Goal: Navigation & Orientation: Find specific page/section

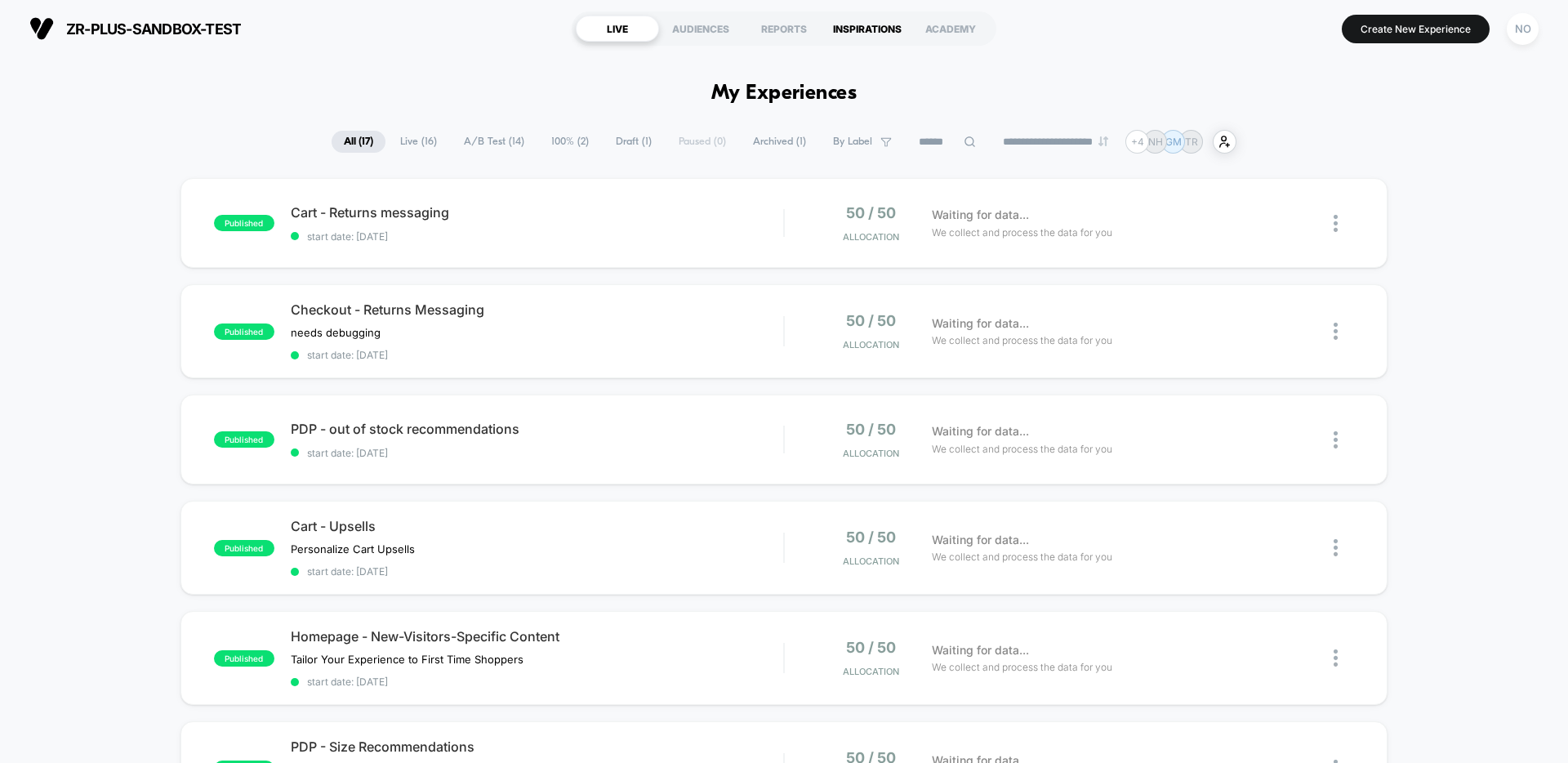
click at [863, 29] on div "INSPIRATIONS" at bounding box center [867, 29] width 83 height 26
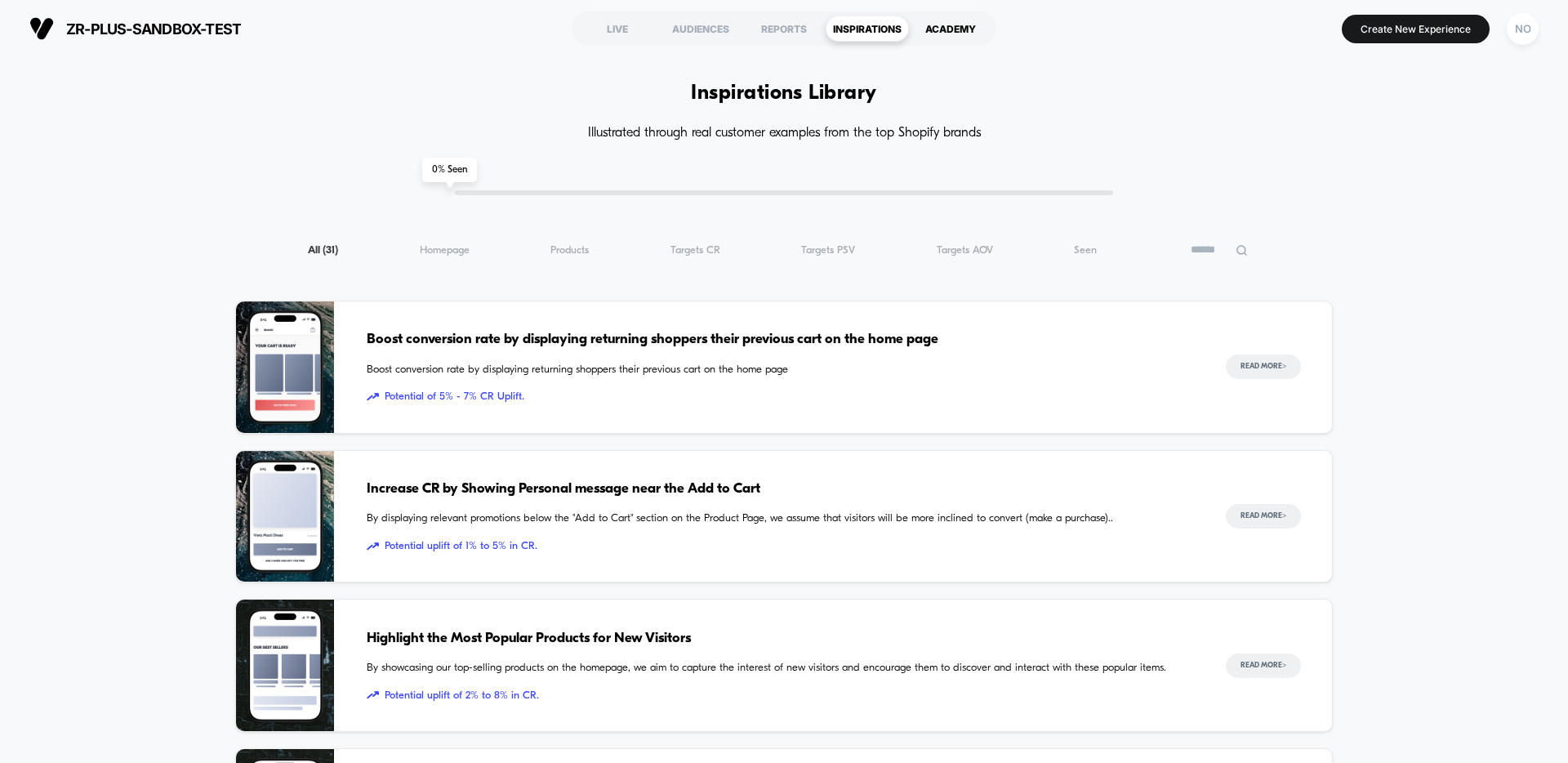
click at [968, 29] on div "ACADEMY" at bounding box center [950, 29] width 83 height 26
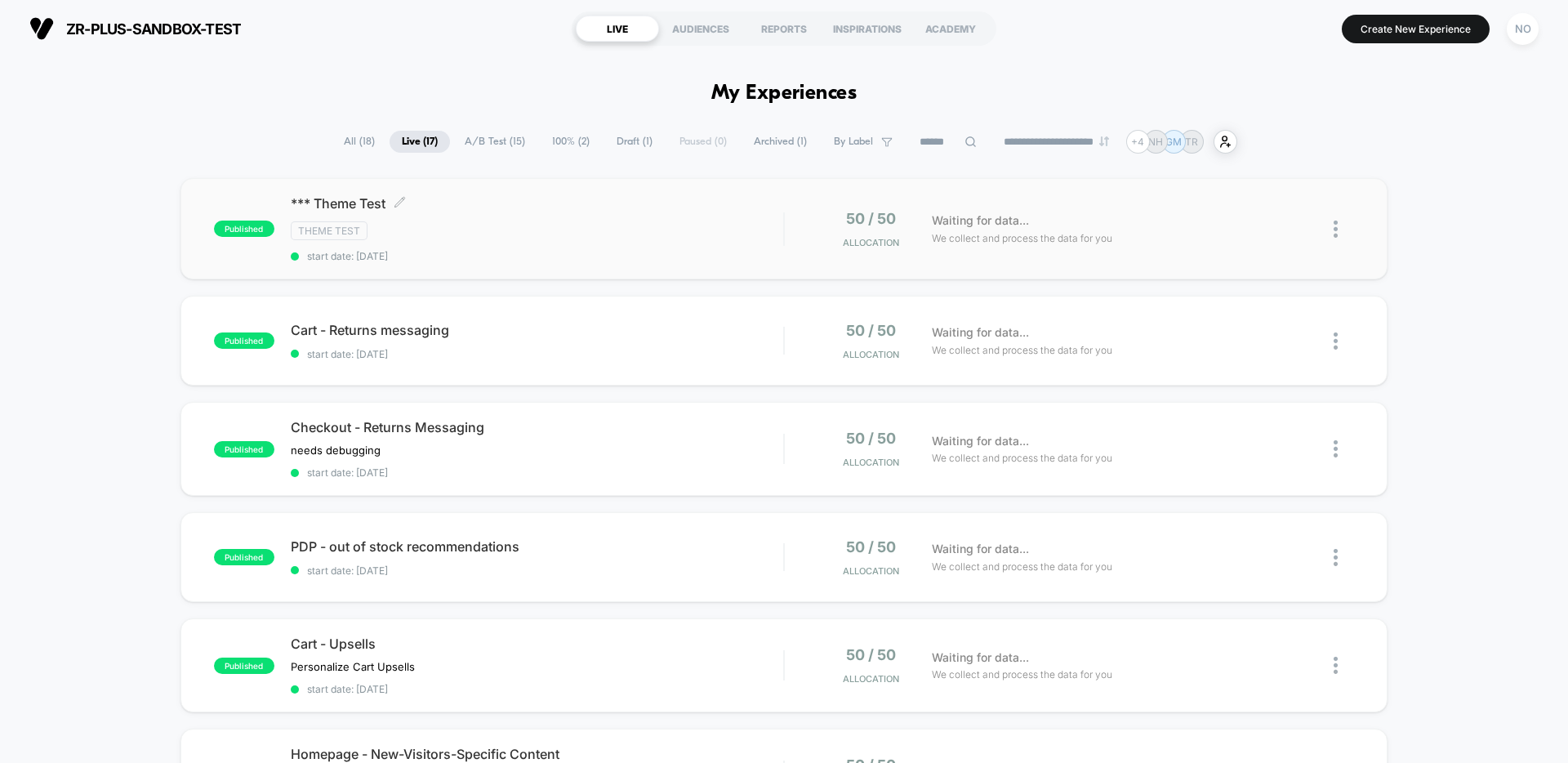
click at [728, 228] on div "Theme Test" at bounding box center [537, 231] width 492 height 19
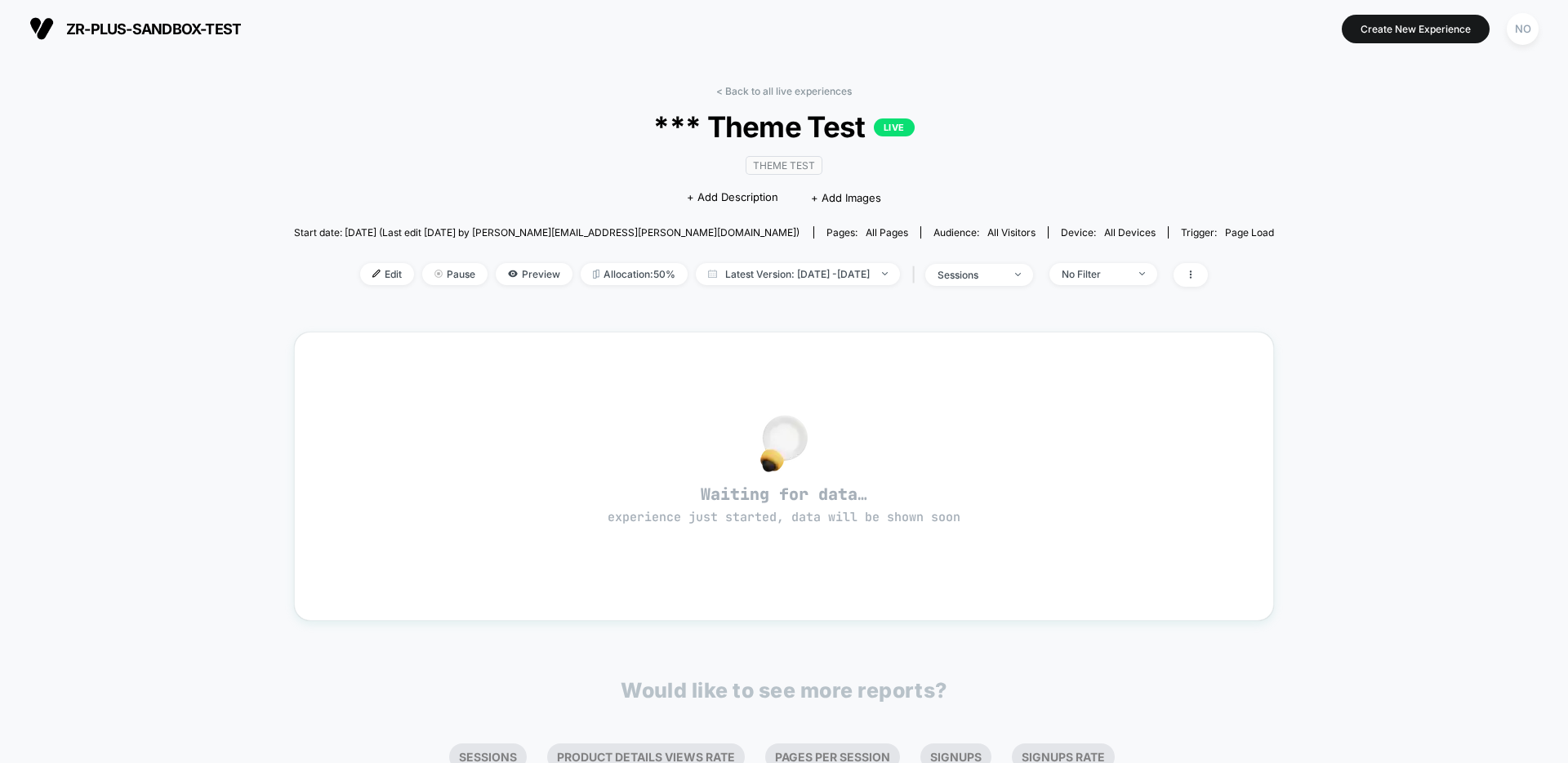
click at [762, 97] on div "< Back to all live experiences *** Theme Test LIVE Theme Test Click to edit exp…" at bounding box center [784, 196] width 980 height 222
click at [767, 92] on link "< Back to all live experiences" at bounding box center [784, 91] width 135 height 12
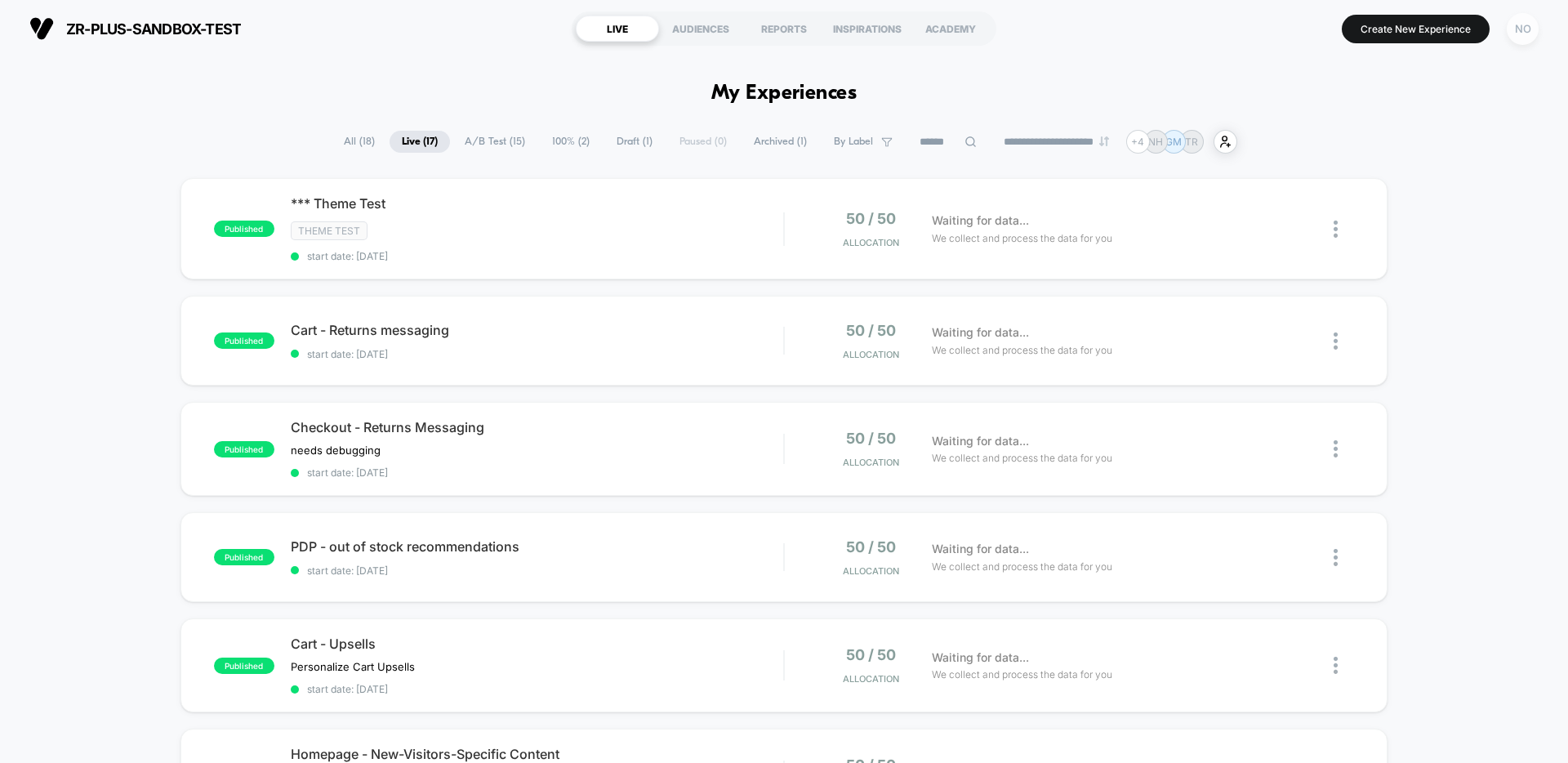
click at [1528, 23] on div "NO" at bounding box center [1522, 29] width 32 height 32
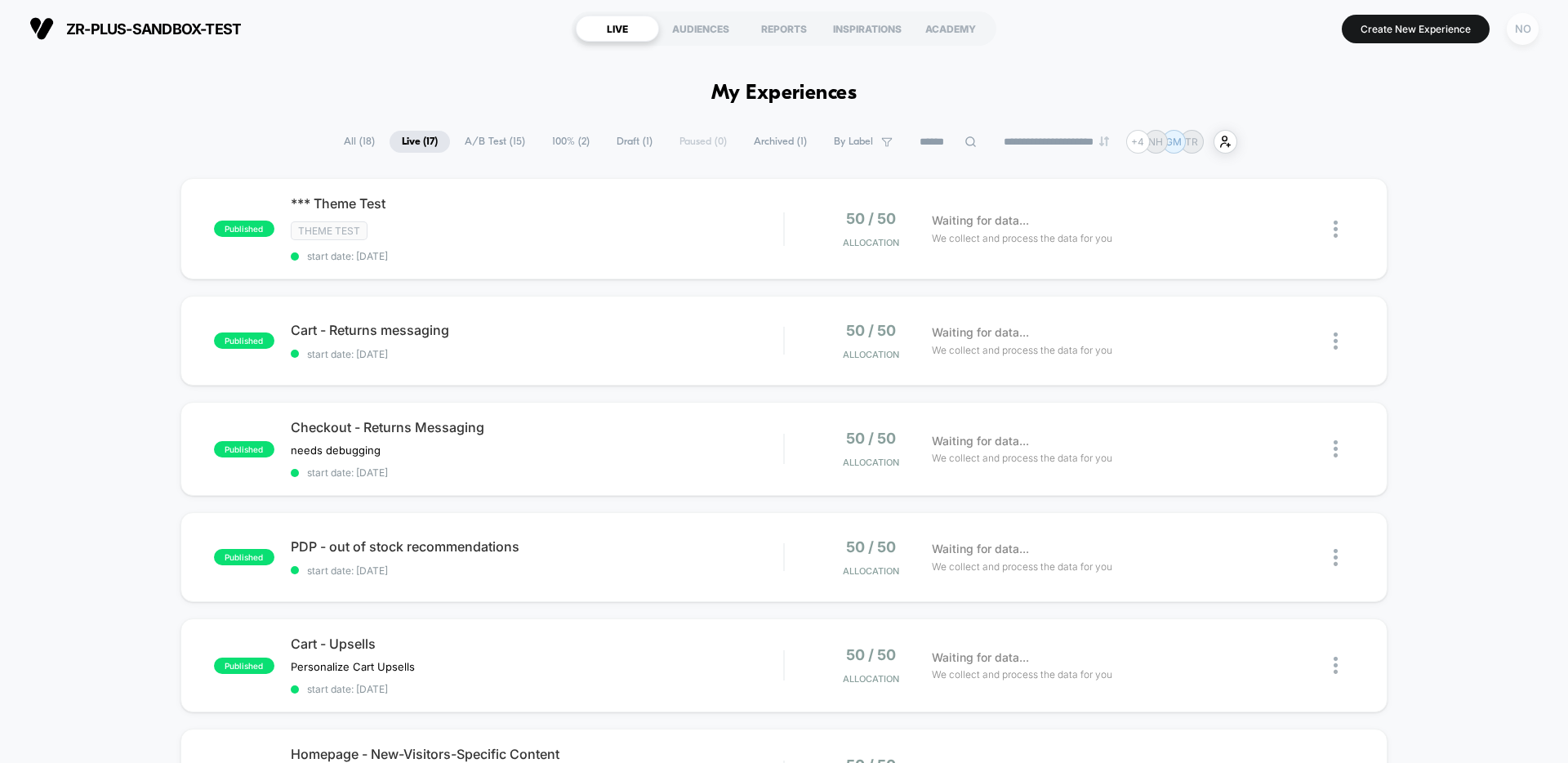
click at [1525, 26] on div "NO" at bounding box center [1522, 29] width 32 height 32
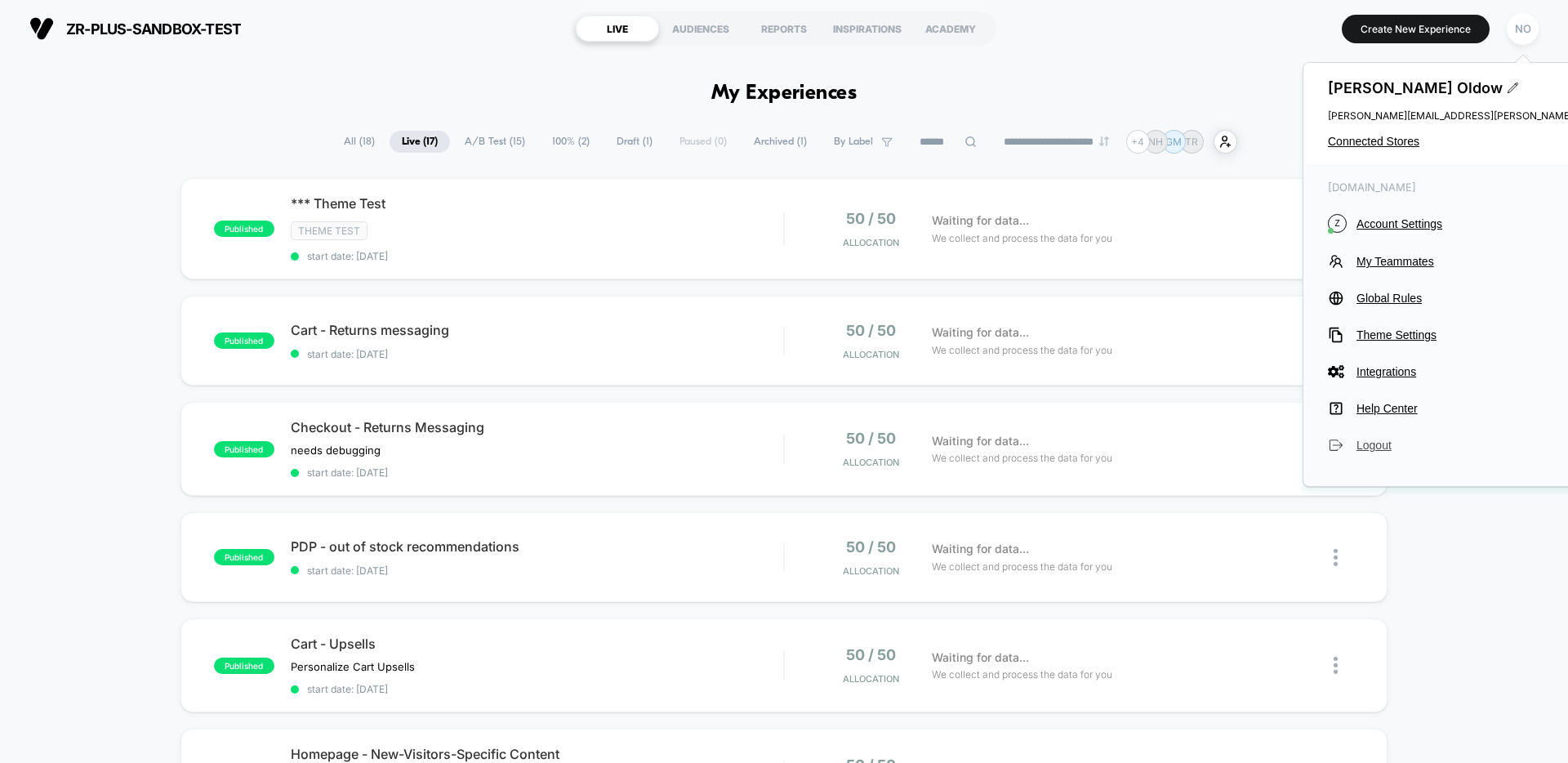
click at [1373, 442] on span "Logout" at bounding box center [1504, 445] width 296 height 13
